Goal: Task Accomplishment & Management: Use online tool/utility

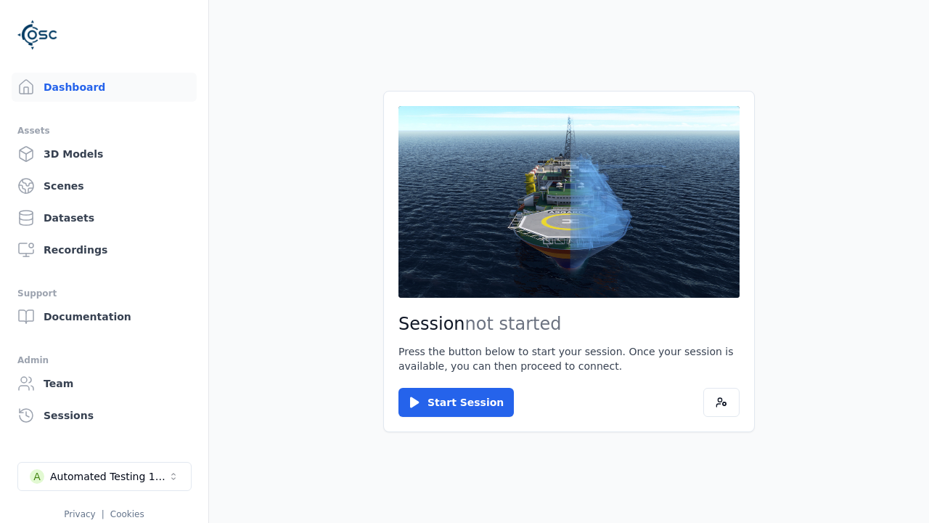
click at [104, 154] on link "3D Models" at bounding box center [104, 153] width 185 height 29
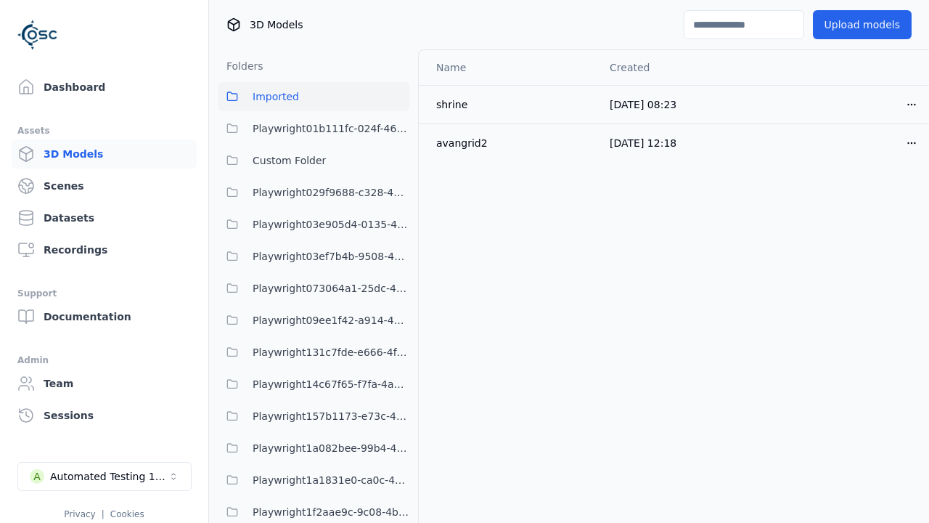
click at [912, 104] on html "Support Dashboard Assets 3D Models Scenes Datasets Recordings Support Documenta…" at bounding box center [464, 261] width 929 height 523
click at [880, 184] on div "Move" at bounding box center [880, 183] width 86 height 23
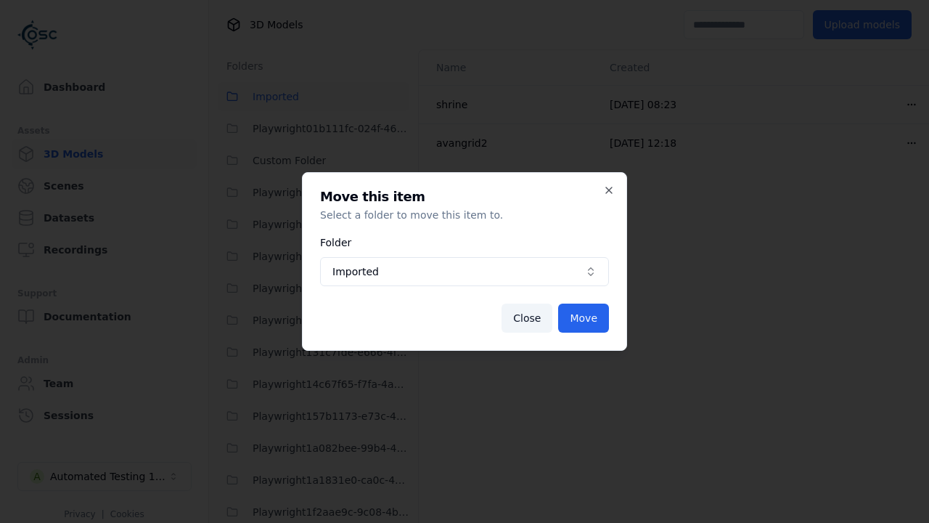
click at [465, 272] on span "Imported" at bounding box center [456, 271] width 247 height 15
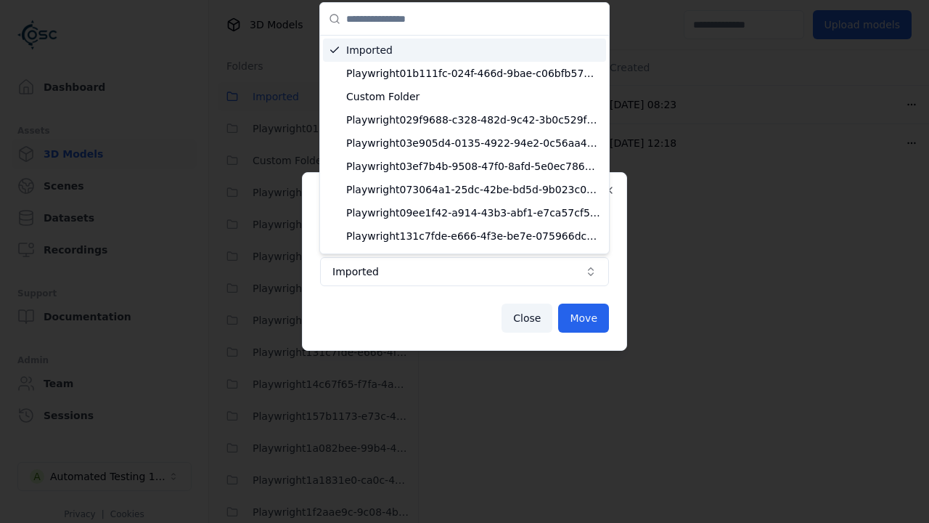
click at [473, 97] on span "Custom Folder" at bounding box center [473, 96] width 254 height 15
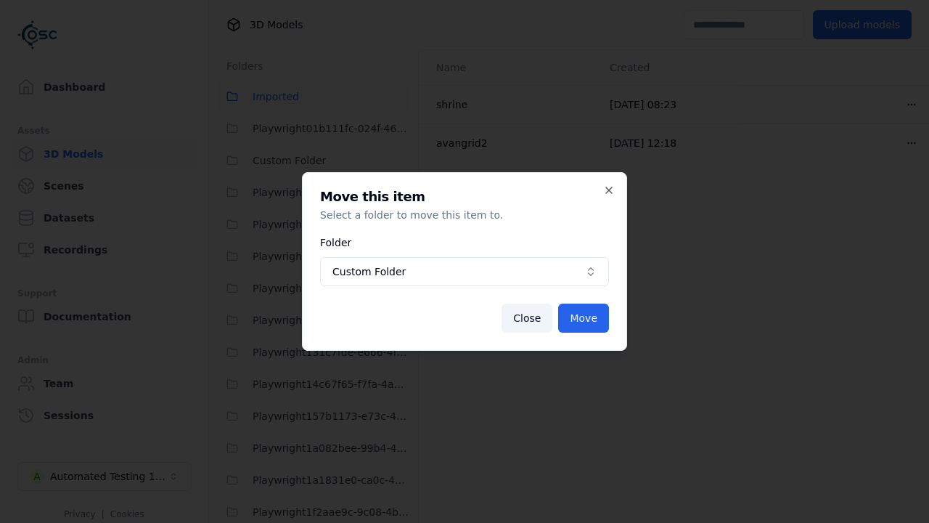
click at [584, 318] on button "Move" at bounding box center [583, 318] width 51 height 29
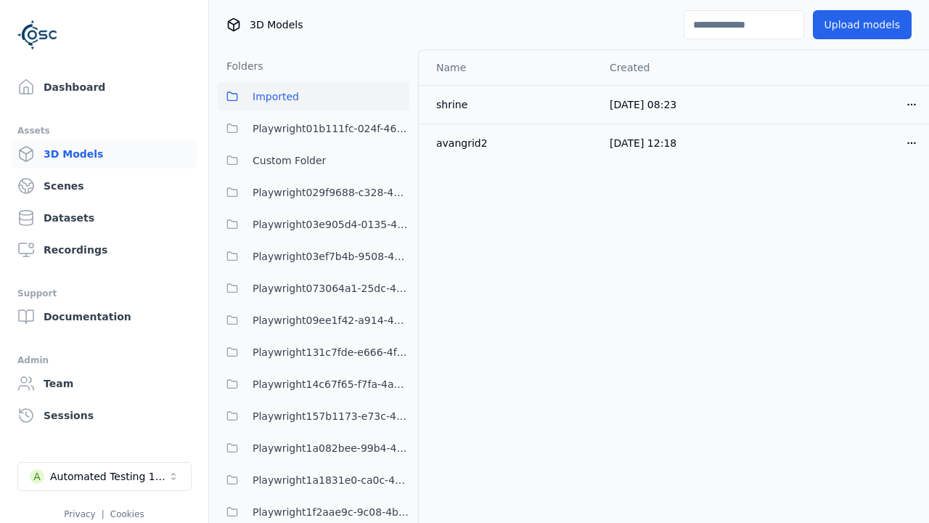
click at [314, 160] on span "Custom Folder" at bounding box center [289, 160] width 73 height 17
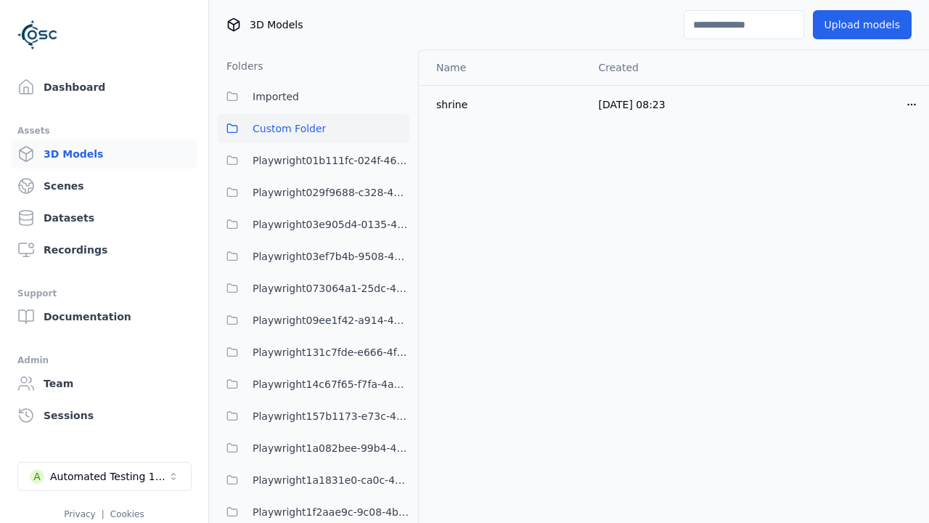
click at [314, 129] on span "Custom Folder" at bounding box center [289, 128] width 73 height 17
click at [912, 104] on html "Support Dashboard Assets 3D Models Scenes Datasets Recordings Support Documenta…" at bounding box center [464, 261] width 929 height 523
click at [880, 184] on div "Move" at bounding box center [880, 183] width 86 height 23
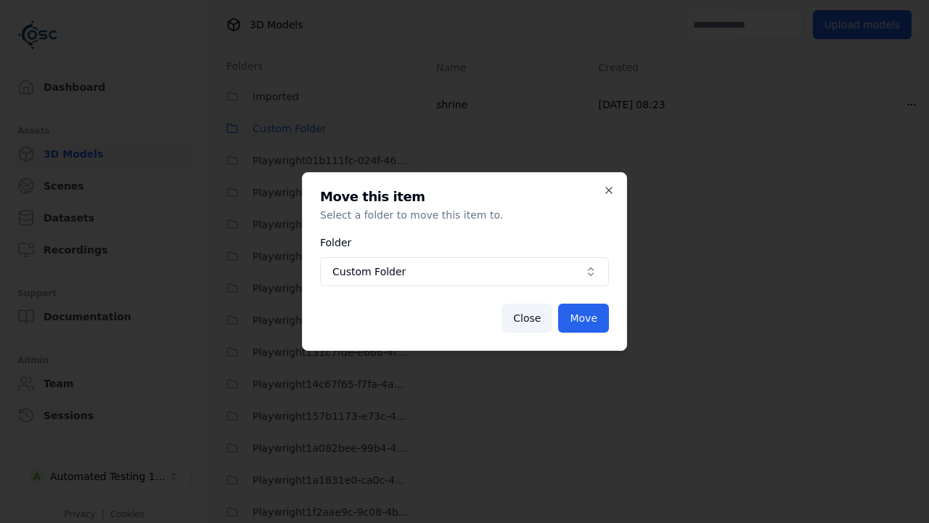
click at [465, 272] on span "Custom Folder" at bounding box center [456, 271] width 247 height 15
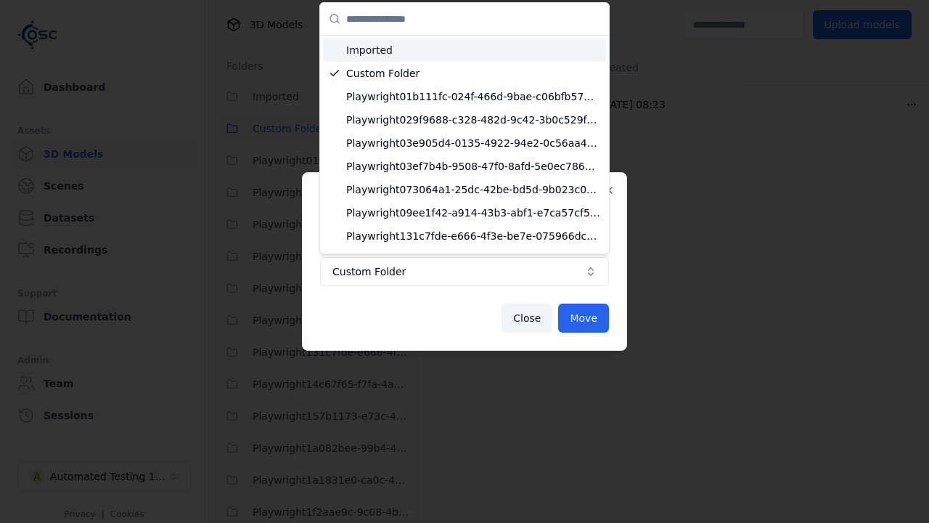
click at [465, 50] on span "Imported" at bounding box center [473, 50] width 254 height 15
click at [584, 318] on button "Move" at bounding box center [583, 318] width 51 height 29
